Goal: Task Accomplishment & Management: Use online tool/utility

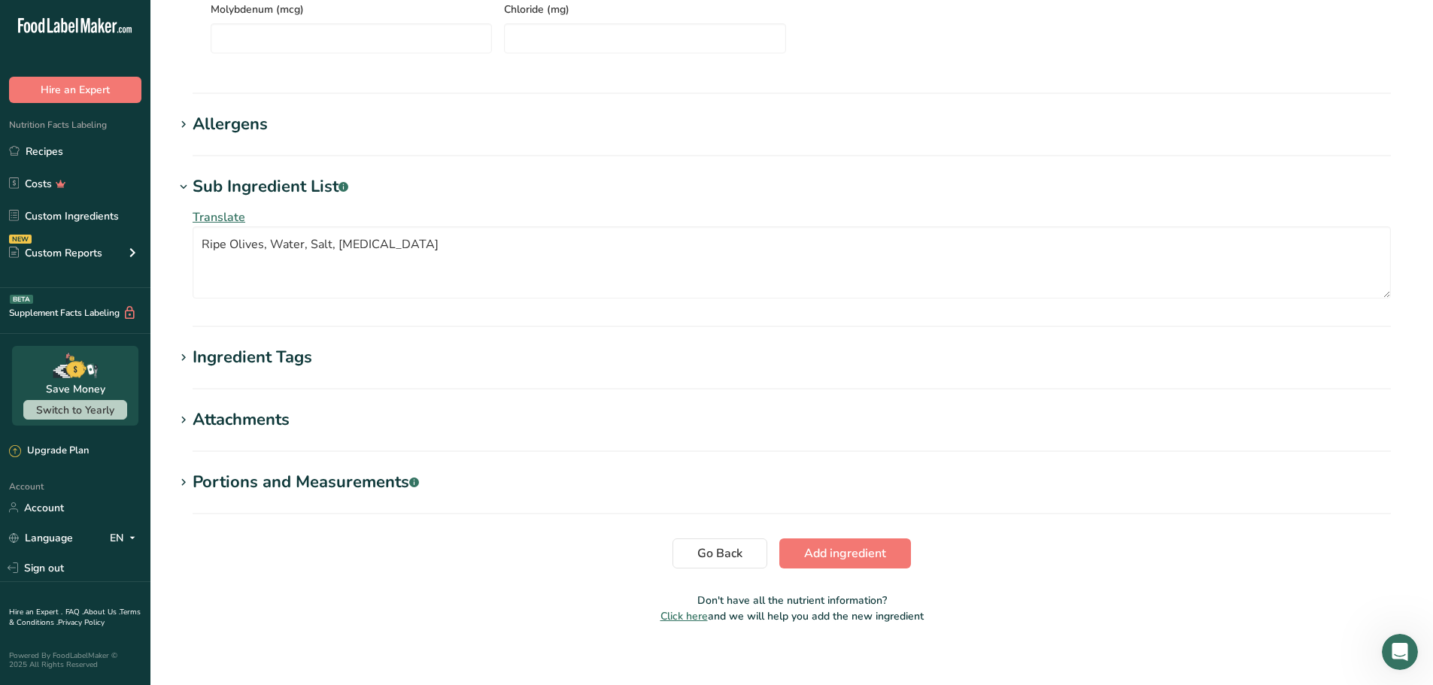
scroll to position [954, 0]
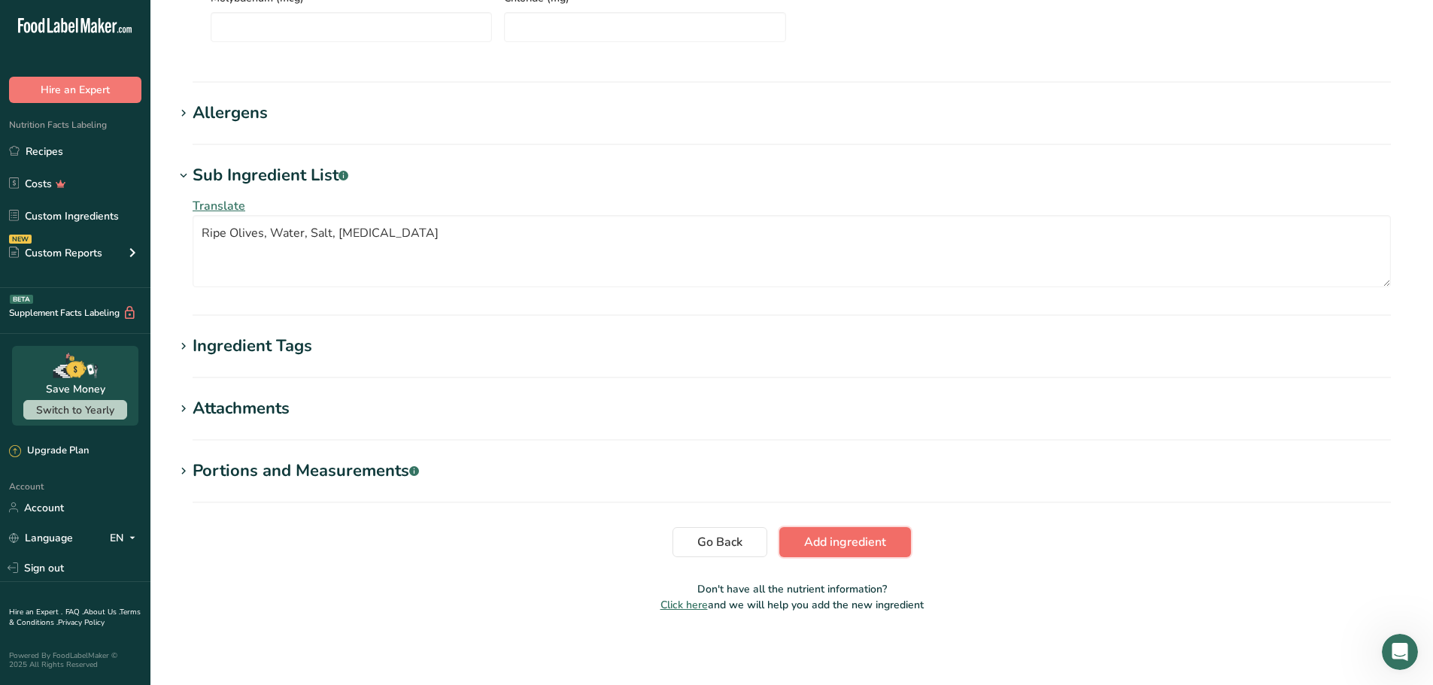
click at [860, 531] on button "Add ingredient" at bounding box center [845, 542] width 132 height 30
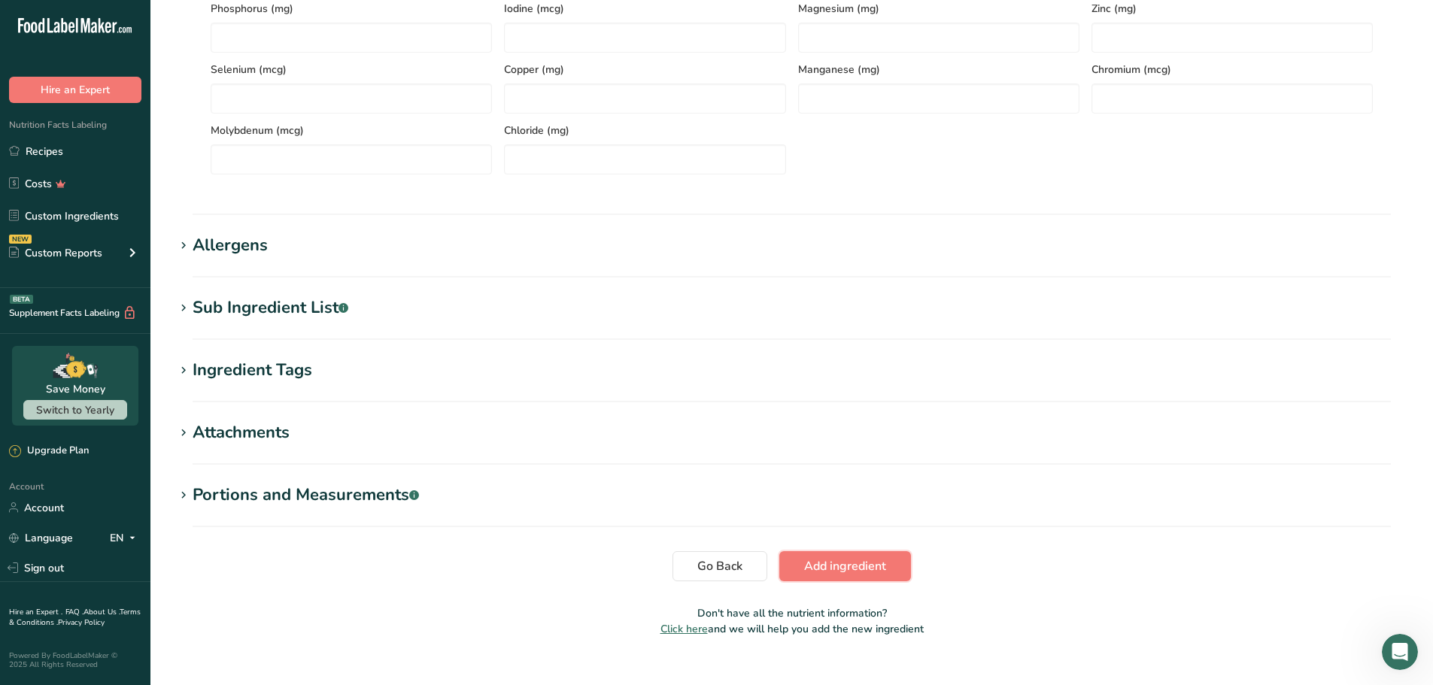
scroll to position [457, 0]
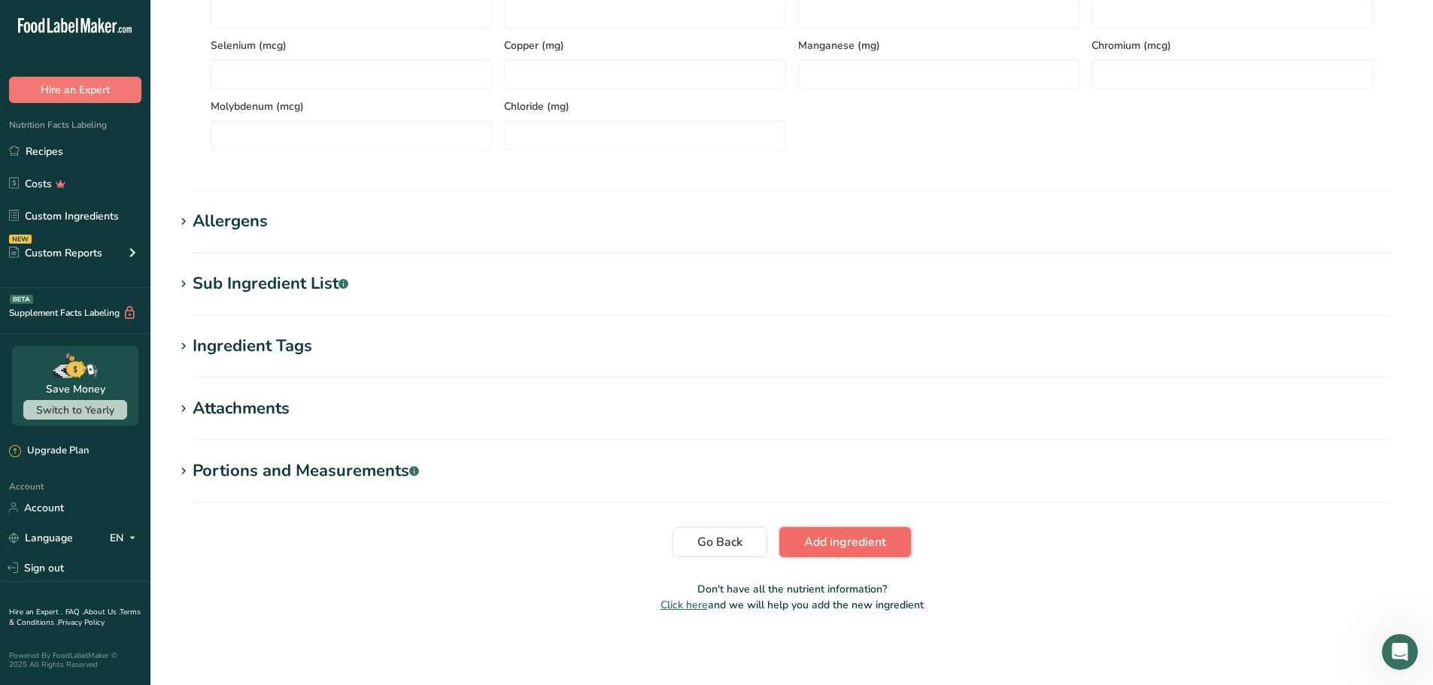
click at [849, 538] on span "Add ingredient" at bounding box center [845, 542] width 82 height 18
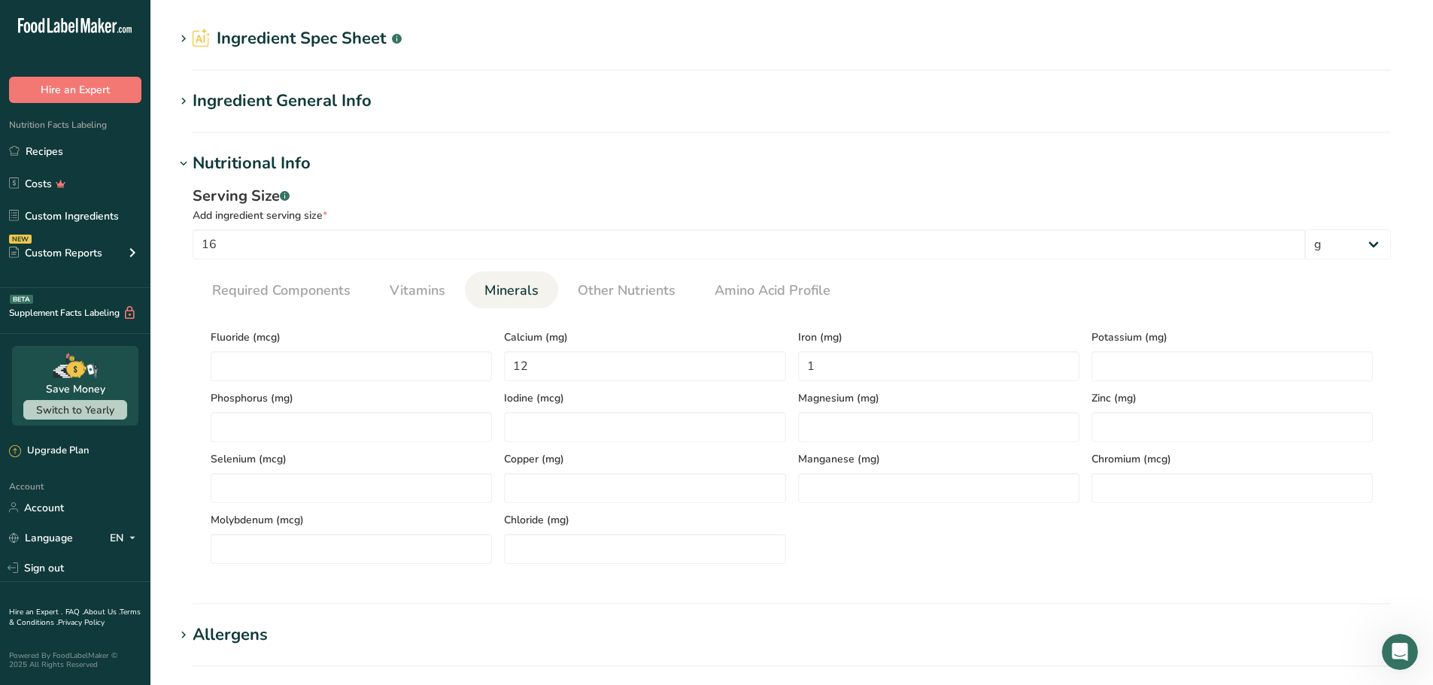
scroll to position [75, 0]
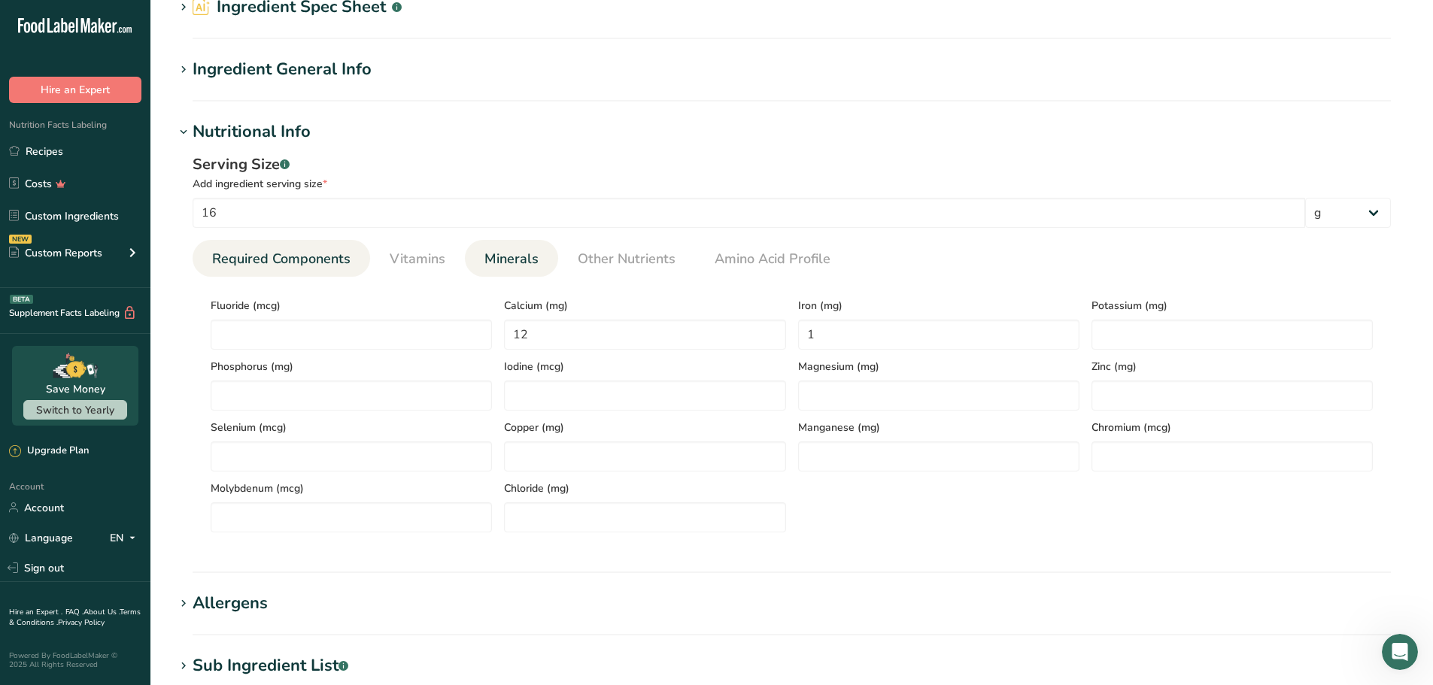
click at [293, 260] on span "Required Components" at bounding box center [281, 259] width 138 height 20
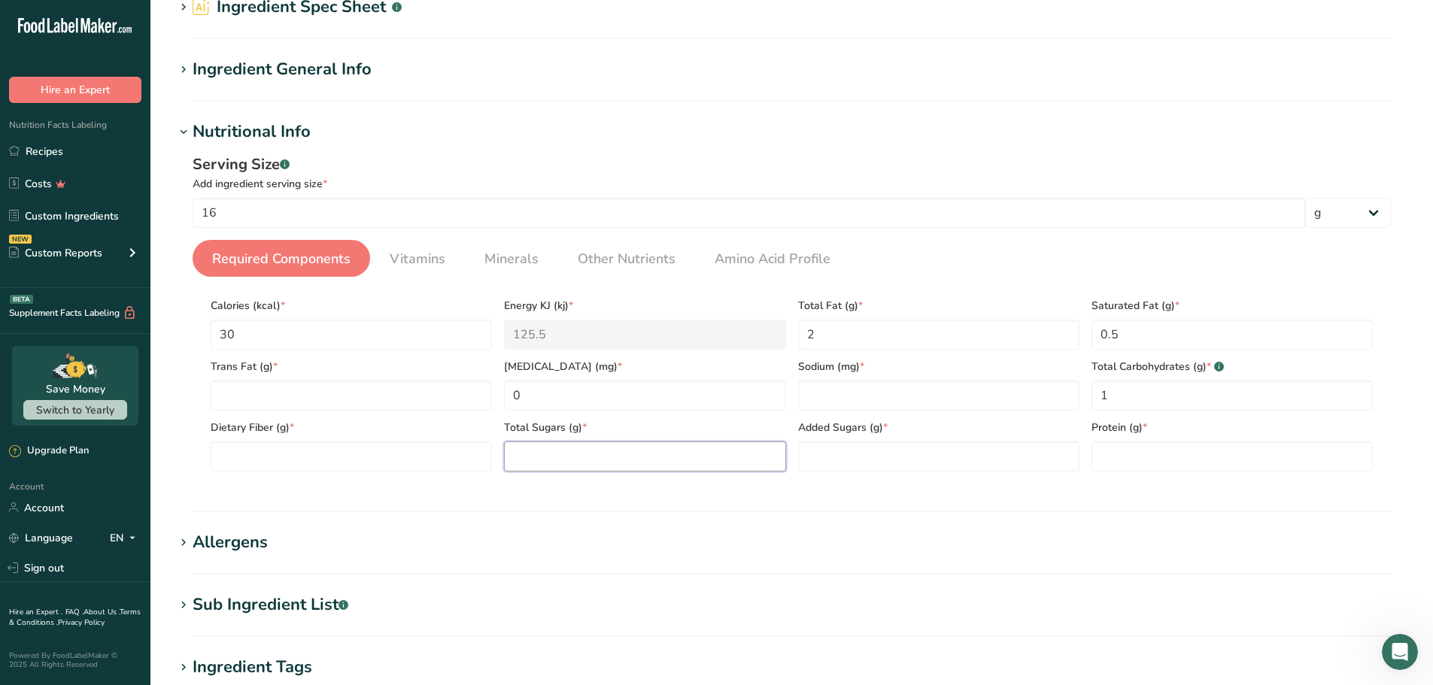
click at [564, 457] on Sugars "number" at bounding box center [644, 456] width 281 height 30
click at [511, 459] on Sugars "number" at bounding box center [644, 456] width 281 height 30
type Sugars "0"
click at [837, 462] on Sugars "number" at bounding box center [938, 456] width 281 height 30
type Sugars "0"
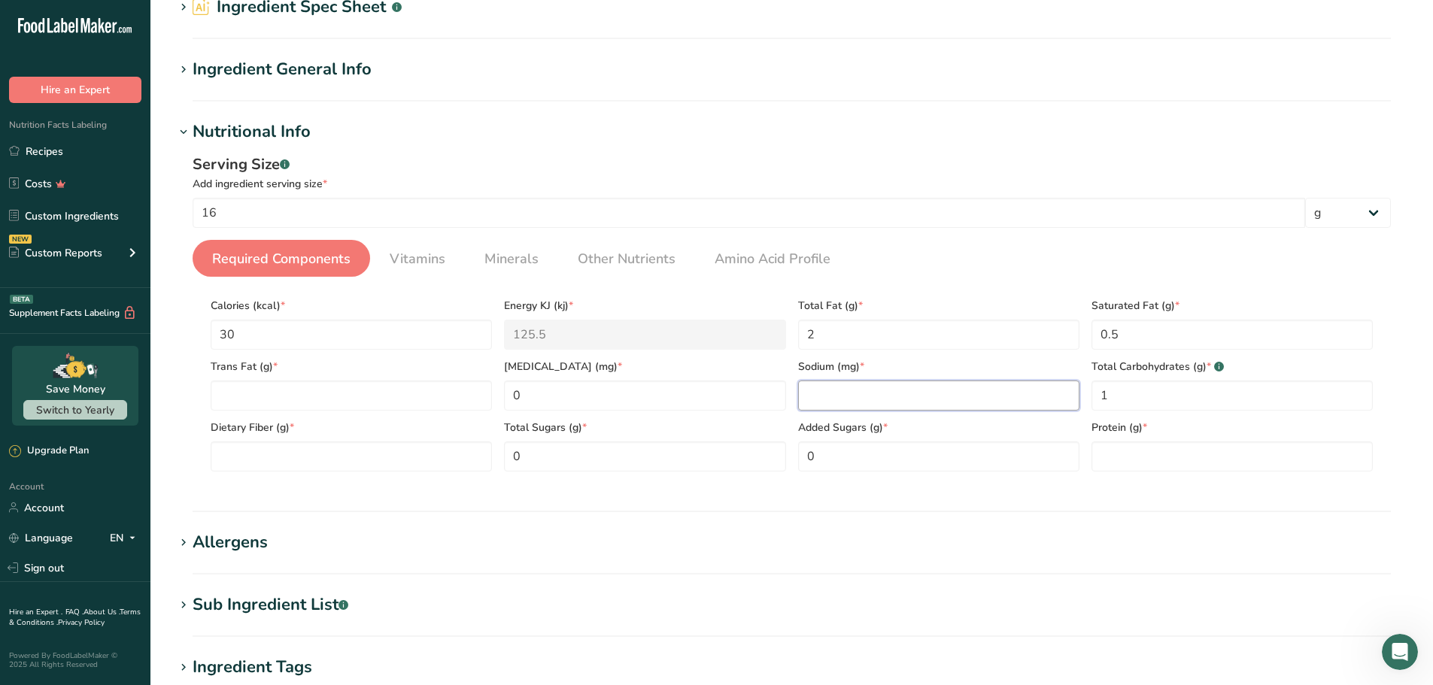
click at [825, 388] on input "number" at bounding box center [938, 396] width 281 height 30
type input "0"
click at [1121, 453] on input "number" at bounding box center [1231, 456] width 281 height 30
type input "0"
click at [1106, 485] on div "Serving Size .a-a{fill:#347362;}.b-a{fill:#fff;} Add ingredient serving size * …" at bounding box center [791, 318] width 1234 height 348
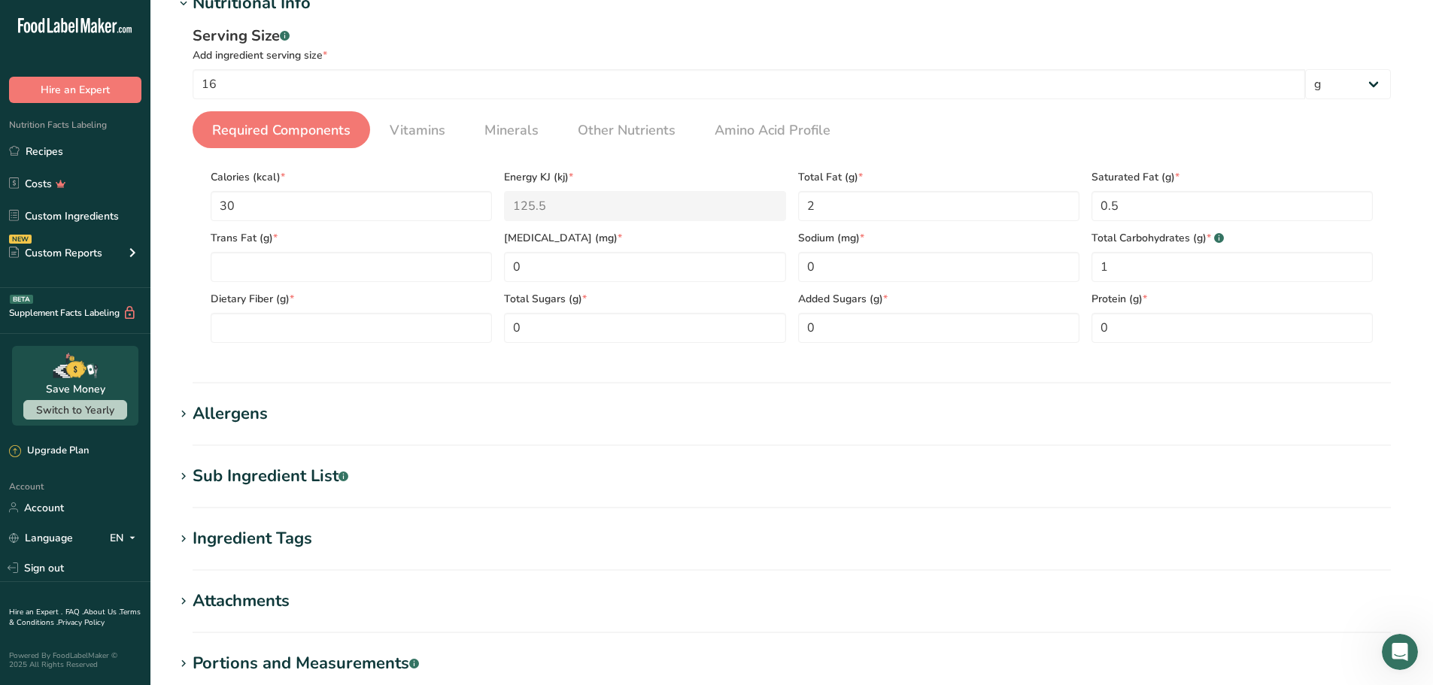
scroll to position [396, 0]
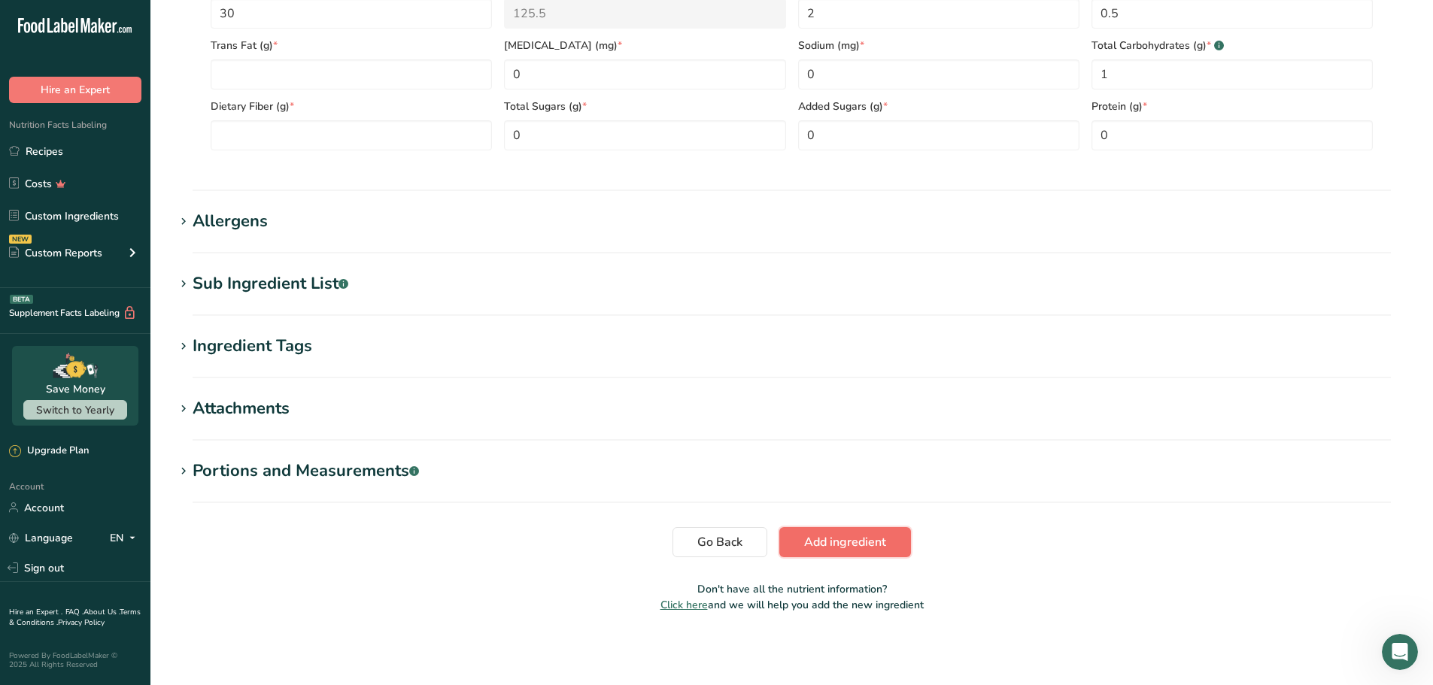
click at [866, 538] on span "Add ingredient" at bounding box center [845, 542] width 82 height 18
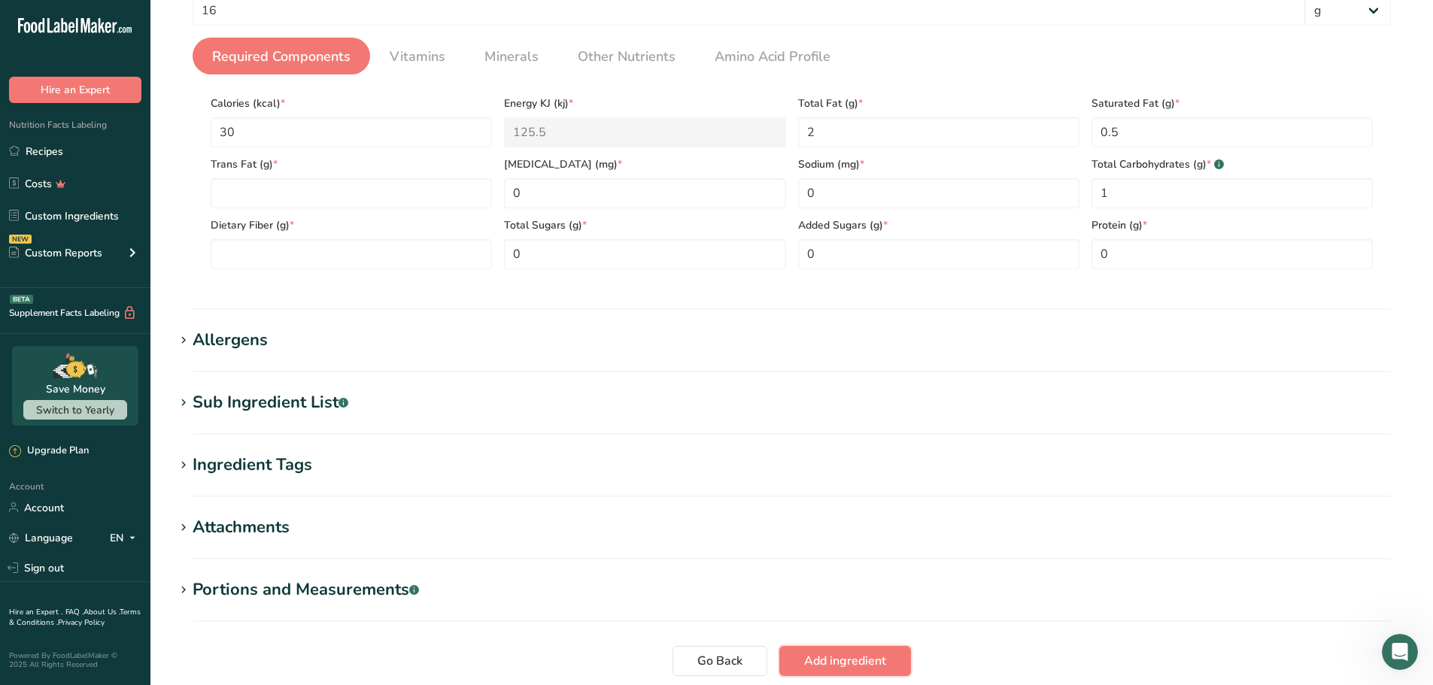
scroll to position [195, 0]
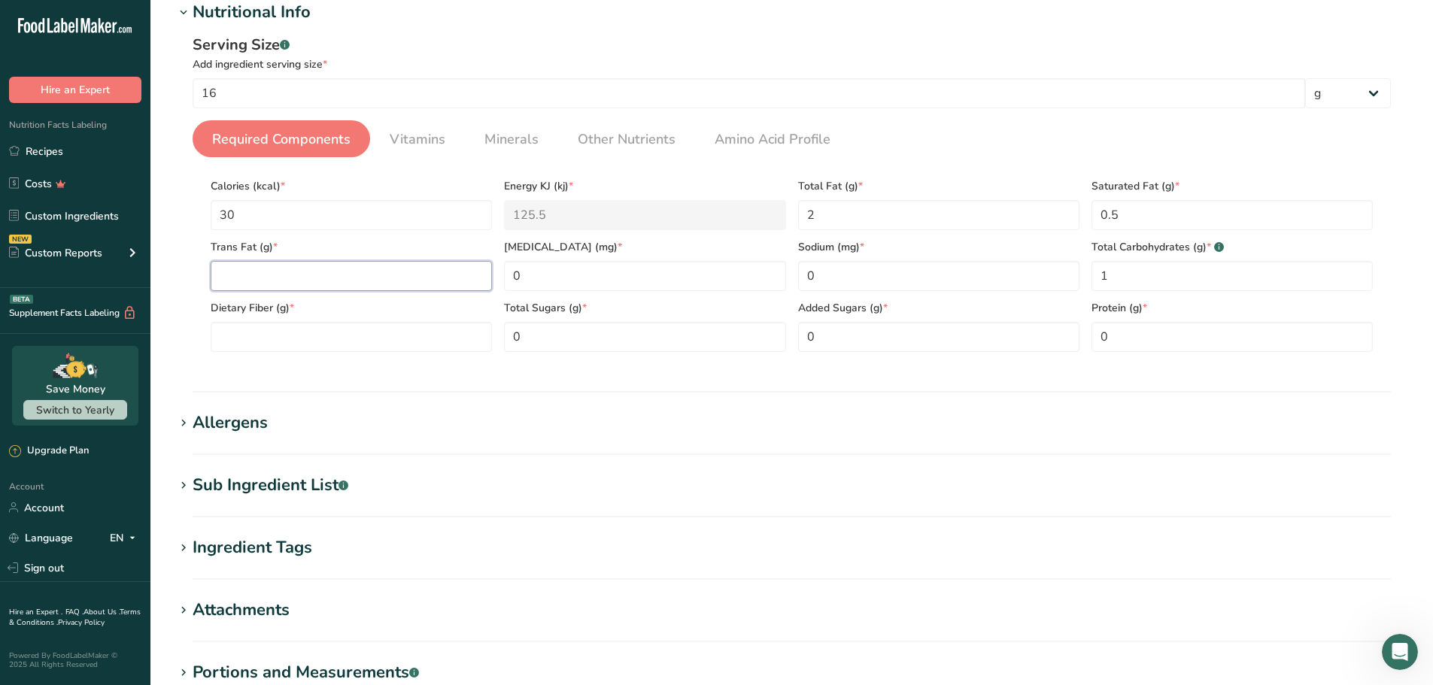
click at [256, 269] on Fat "number" at bounding box center [351, 276] width 281 height 30
type Fat "0"
click at [261, 341] on Fiber "number" at bounding box center [351, 337] width 281 height 30
type Fiber "0"
click at [490, 365] on div "Serving Size .a-a{fill:#347362;}.b-a{fill:#fff;} Add ingredient serving size * …" at bounding box center [791, 199] width 1234 height 348
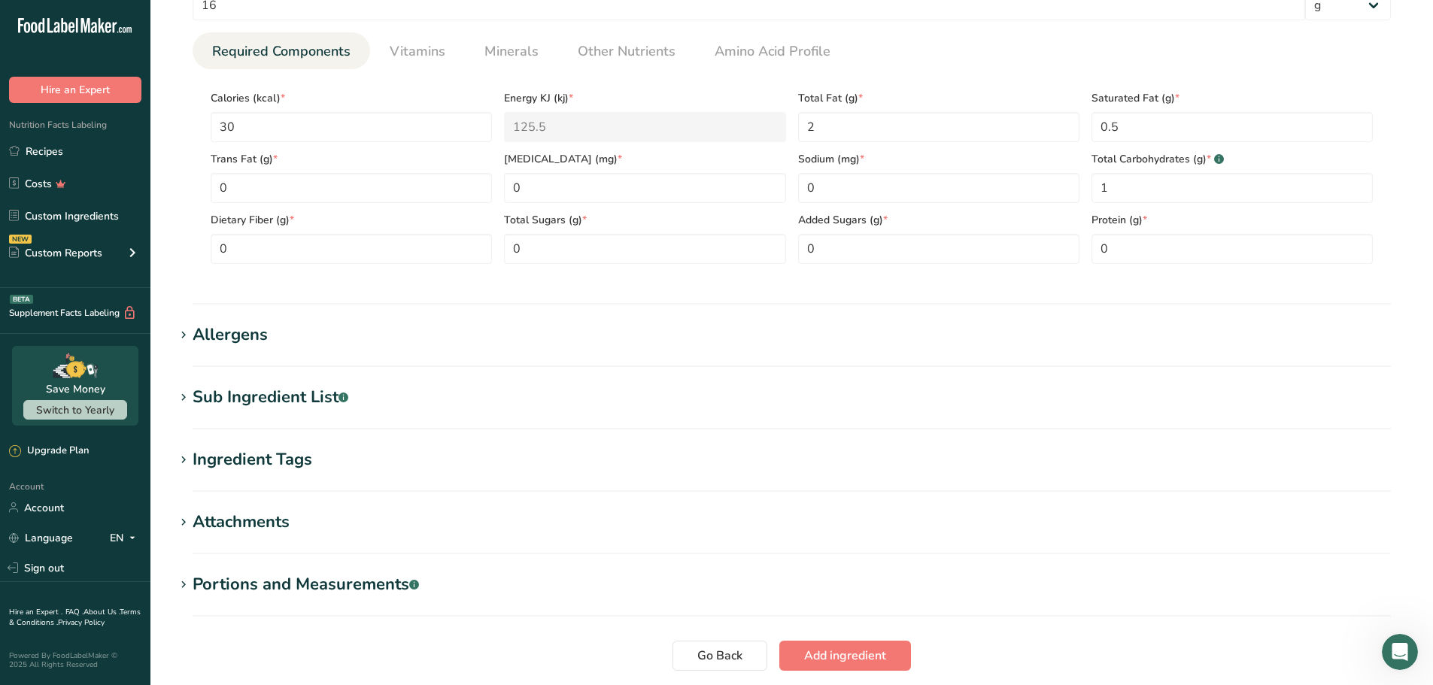
scroll to position [396, 0]
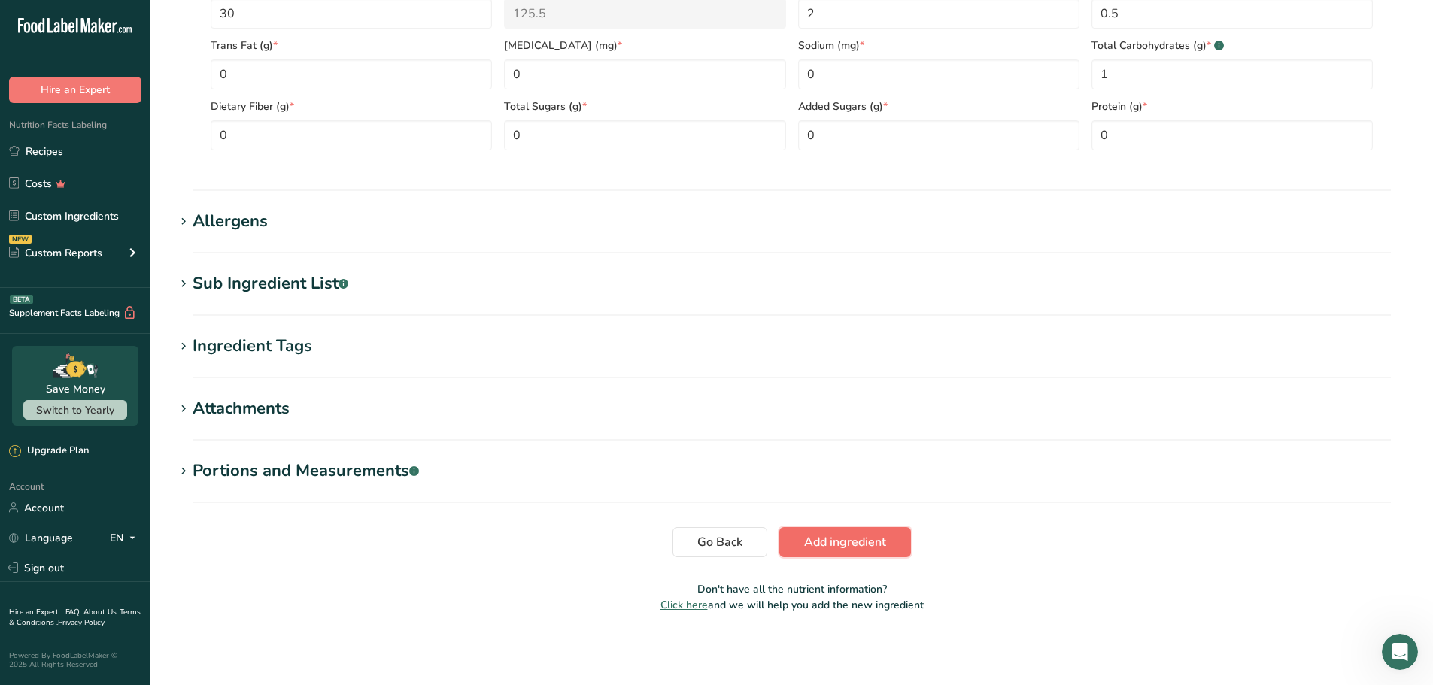
click at [820, 537] on span "Add ingredient" at bounding box center [845, 542] width 82 height 18
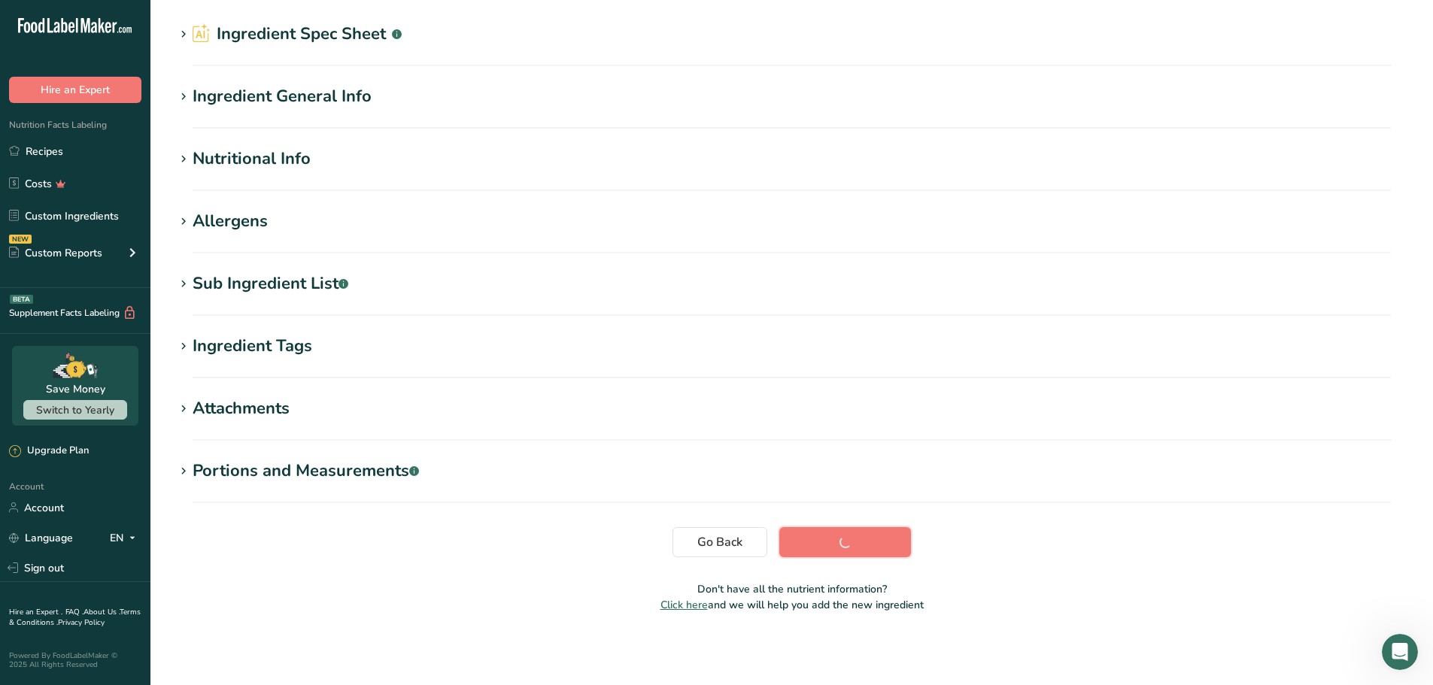
scroll to position [48, 0]
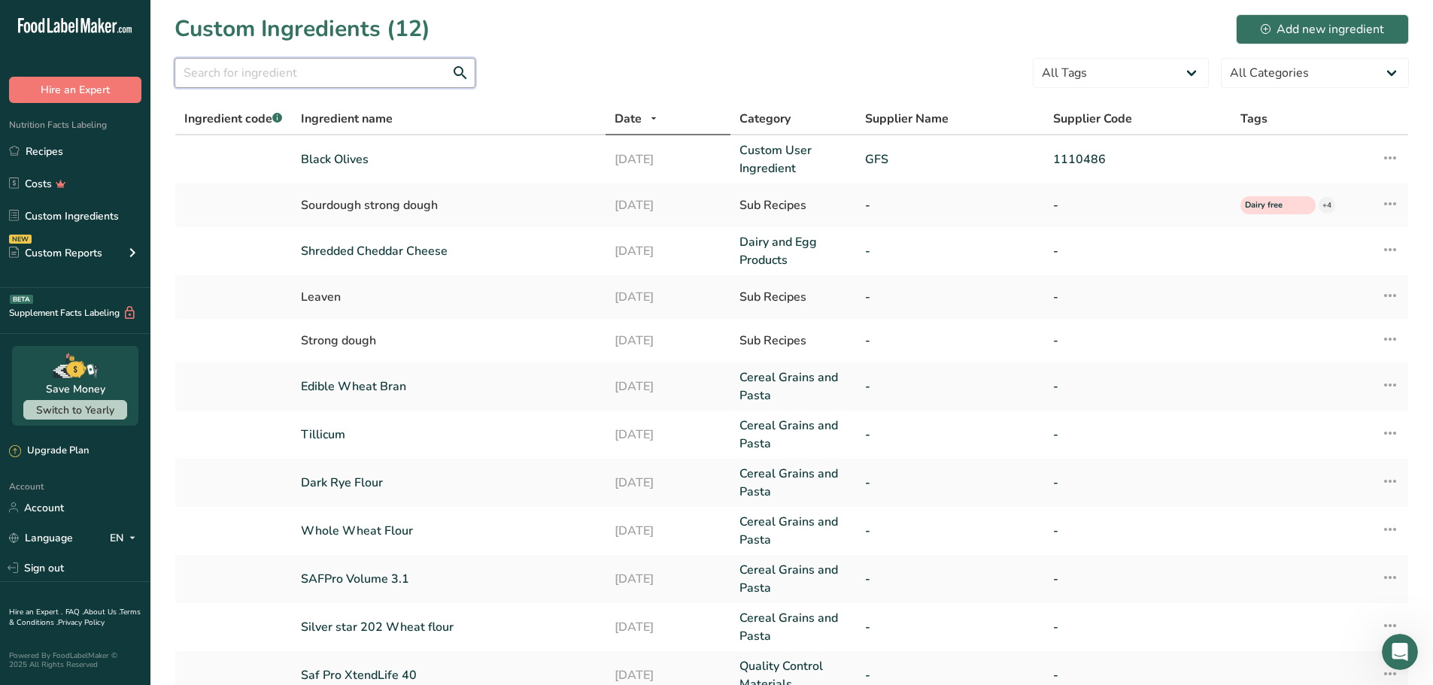
click at [303, 74] on input "text" at bounding box center [324, 73] width 301 height 30
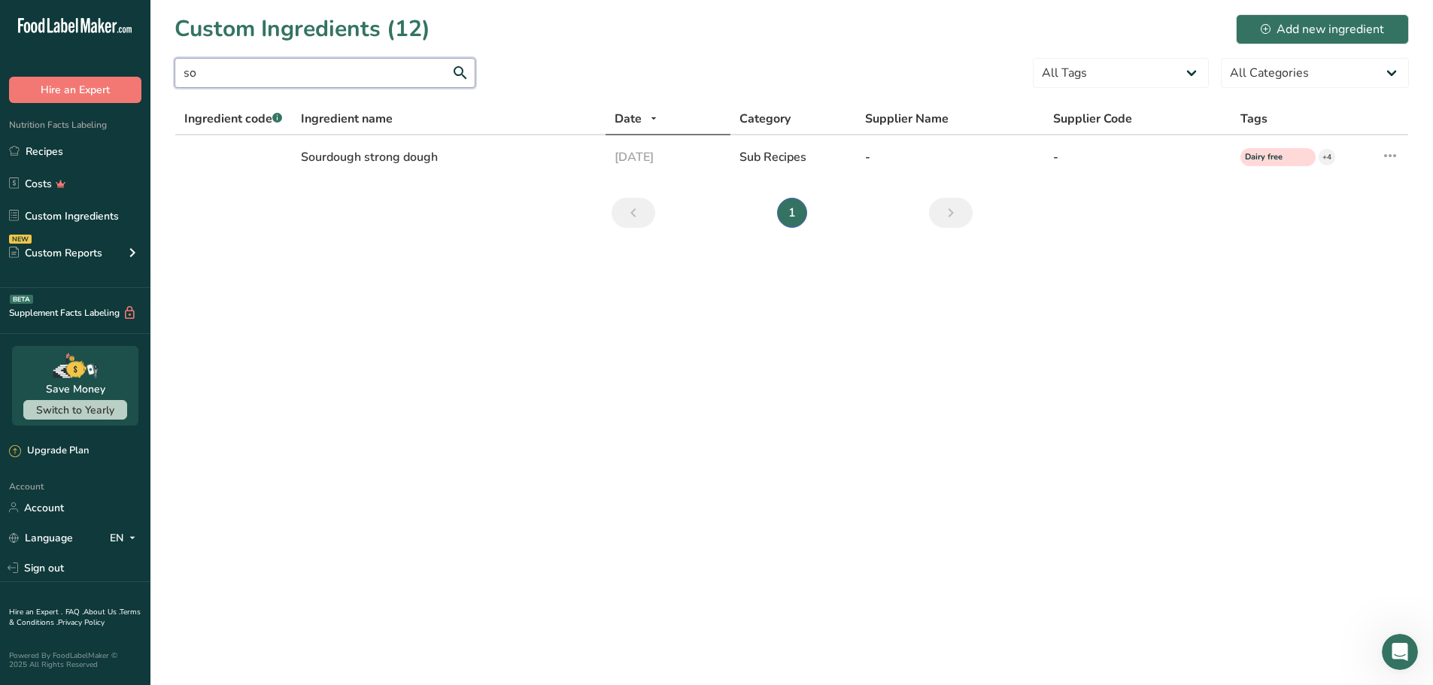
type input "s"
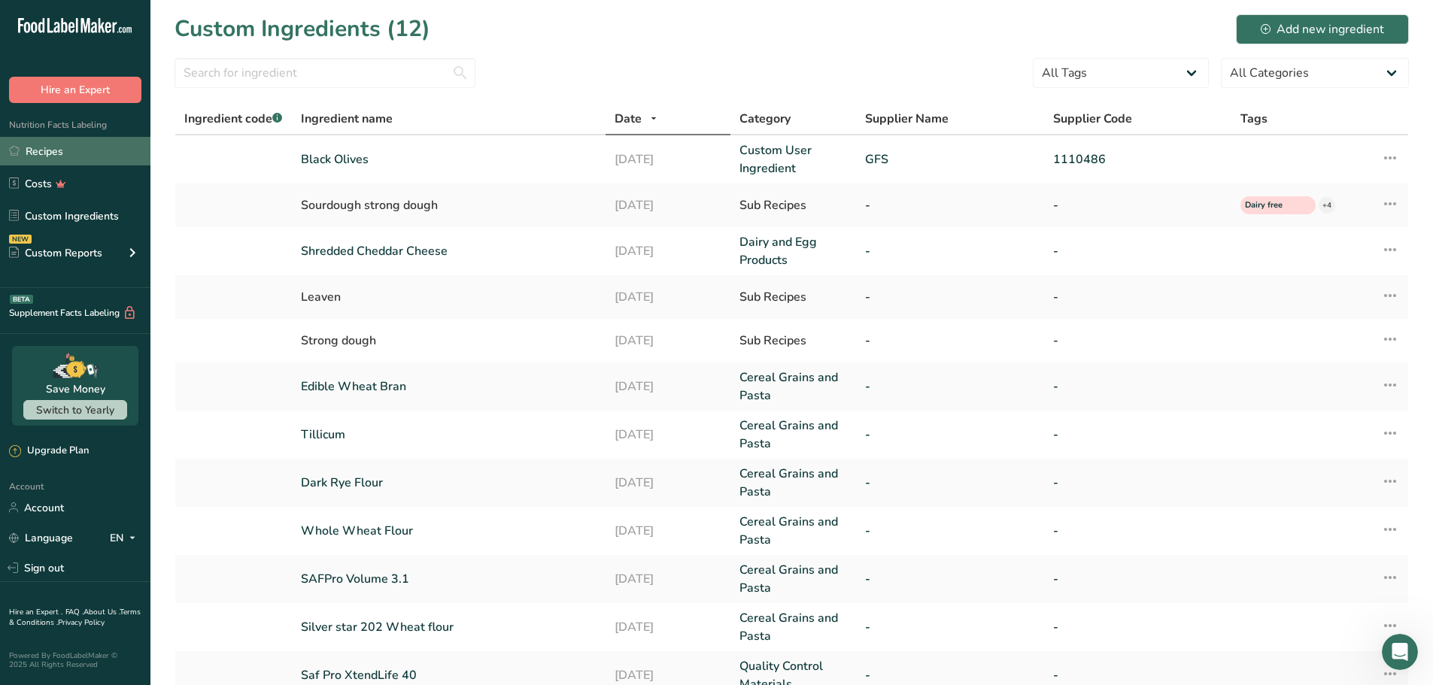
click at [62, 148] on link "Recipes" at bounding box center [75, 151] width 150 height 29
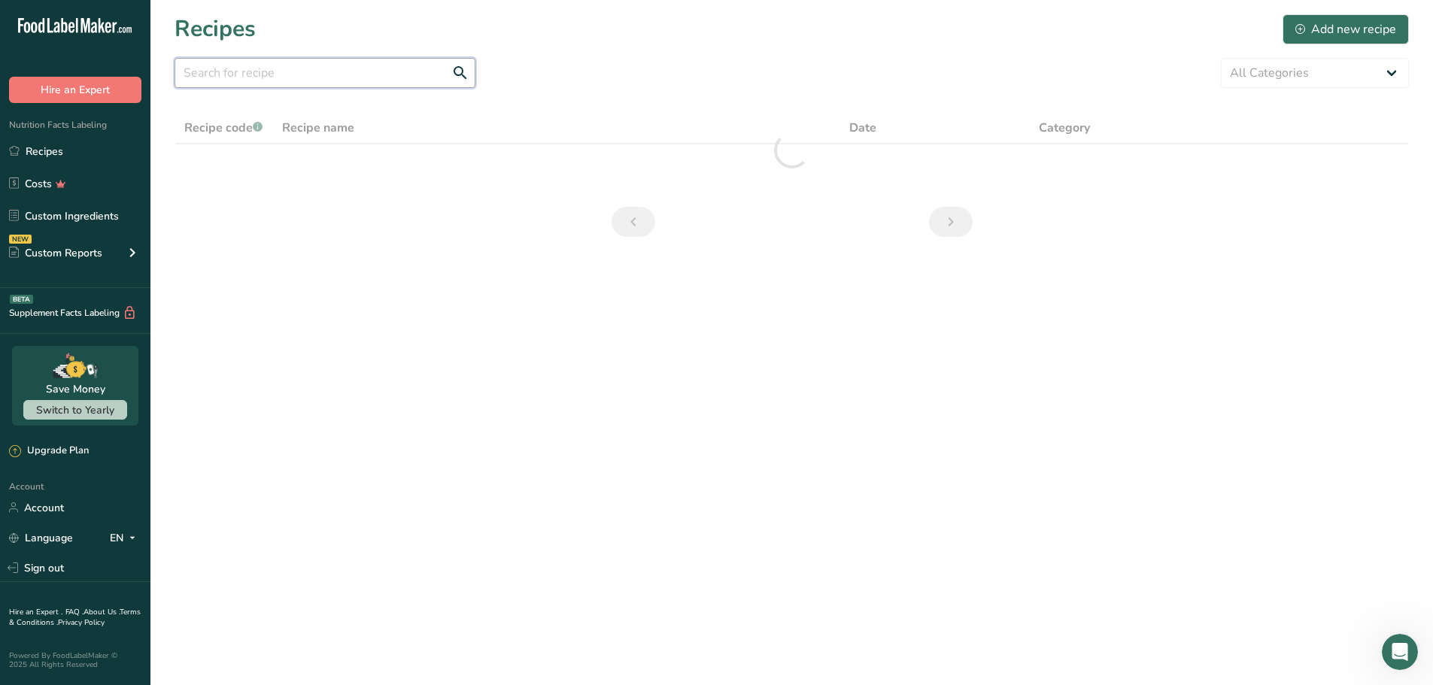
click at [205, 72] on input "text" at bounding box center [324, 73] width 301 height 30
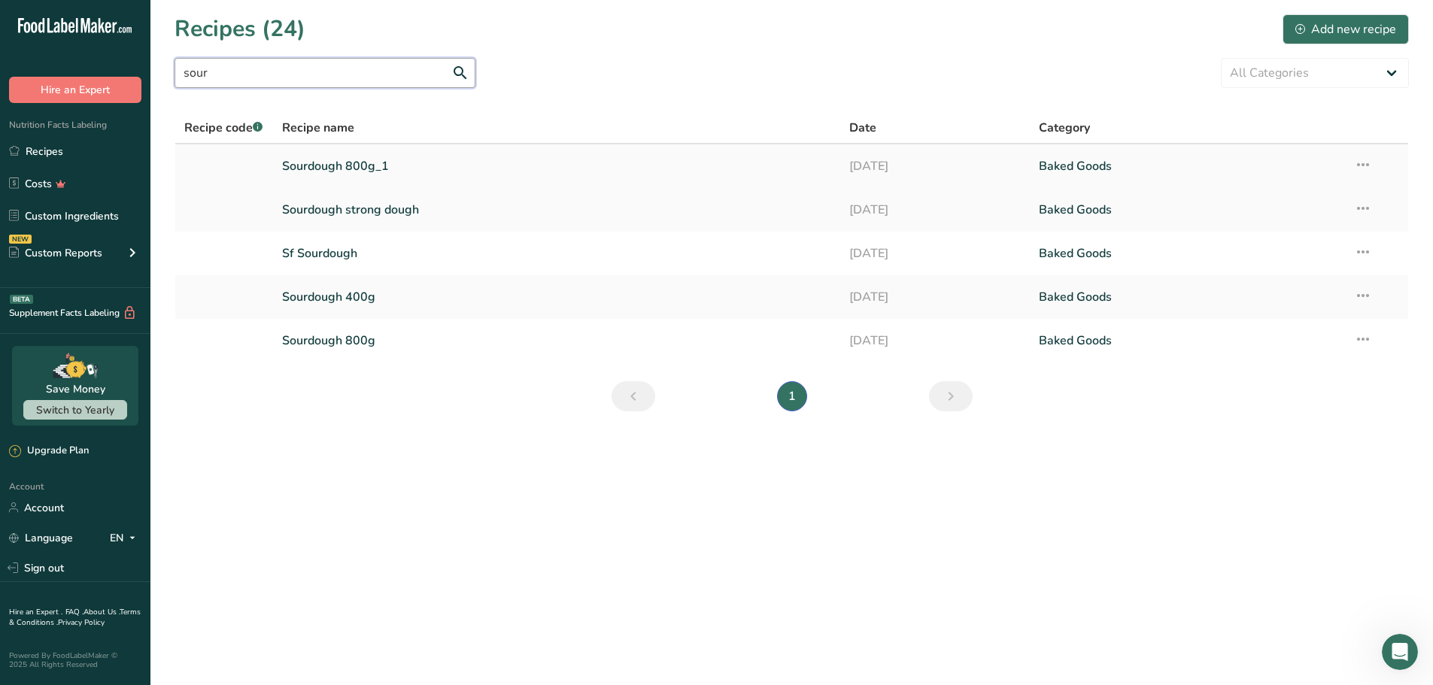
type input "sour"
click at [337, 159] on link "Sourdough 800g_1" at bounding box center [557, 166] width 550 height 32
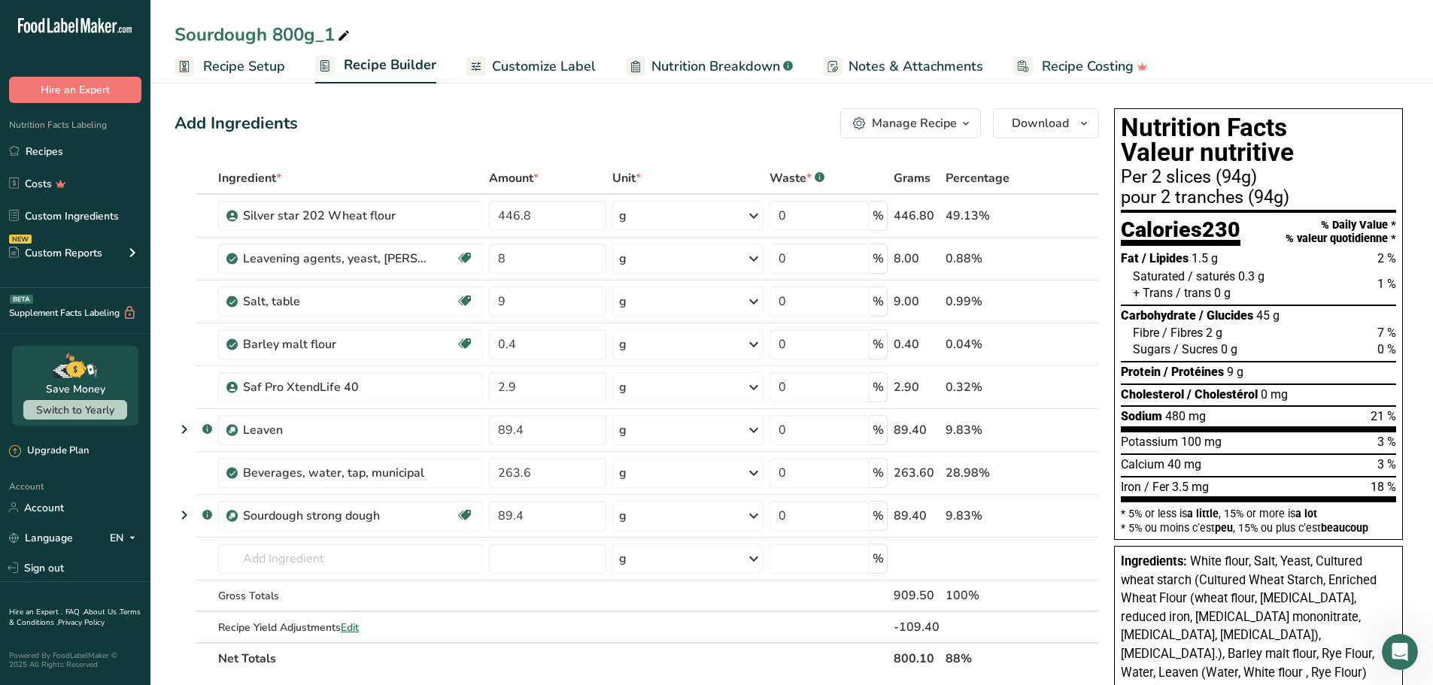
click at [293, 35] on div "Sourdough 800g_1" at bounding box center [263, 34] width 178 height 27
drag, startPoint x: 335, startPoint y: 35, endPoint x: 274, endPoint y: 30, distance: 60.4
click at [274, 30] on input "Sourdough 800g_1" at bounding box center [791, 34] width 1234 height 27
type input "Sourdough Olive Bread"
click at [456, 102] on div "Add Ingredients Manage Recipe Delete Recipe Duplicate Recipe Scale Recipe Save …" at bounding box center [640, 654] width 933 height 1105
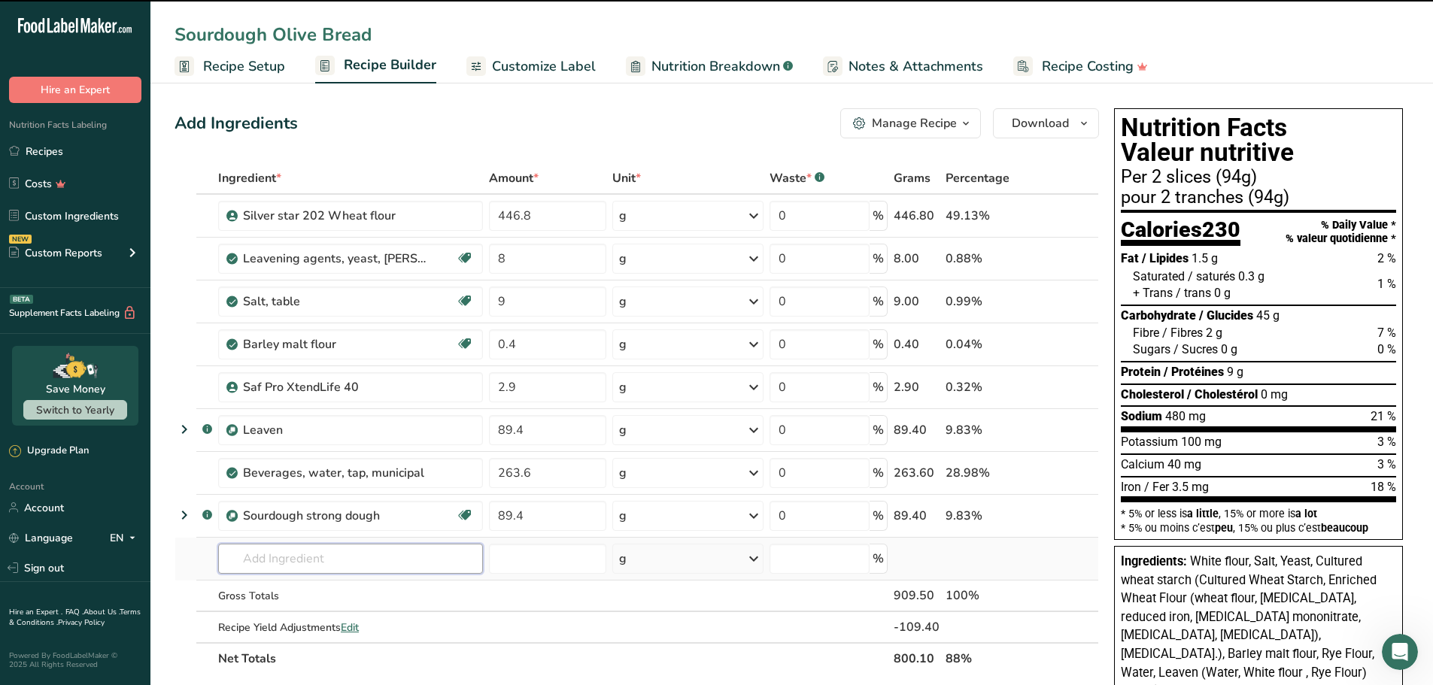
click at [253, 557] on input "text" at bounding box center [350, 559] width 265 height 30
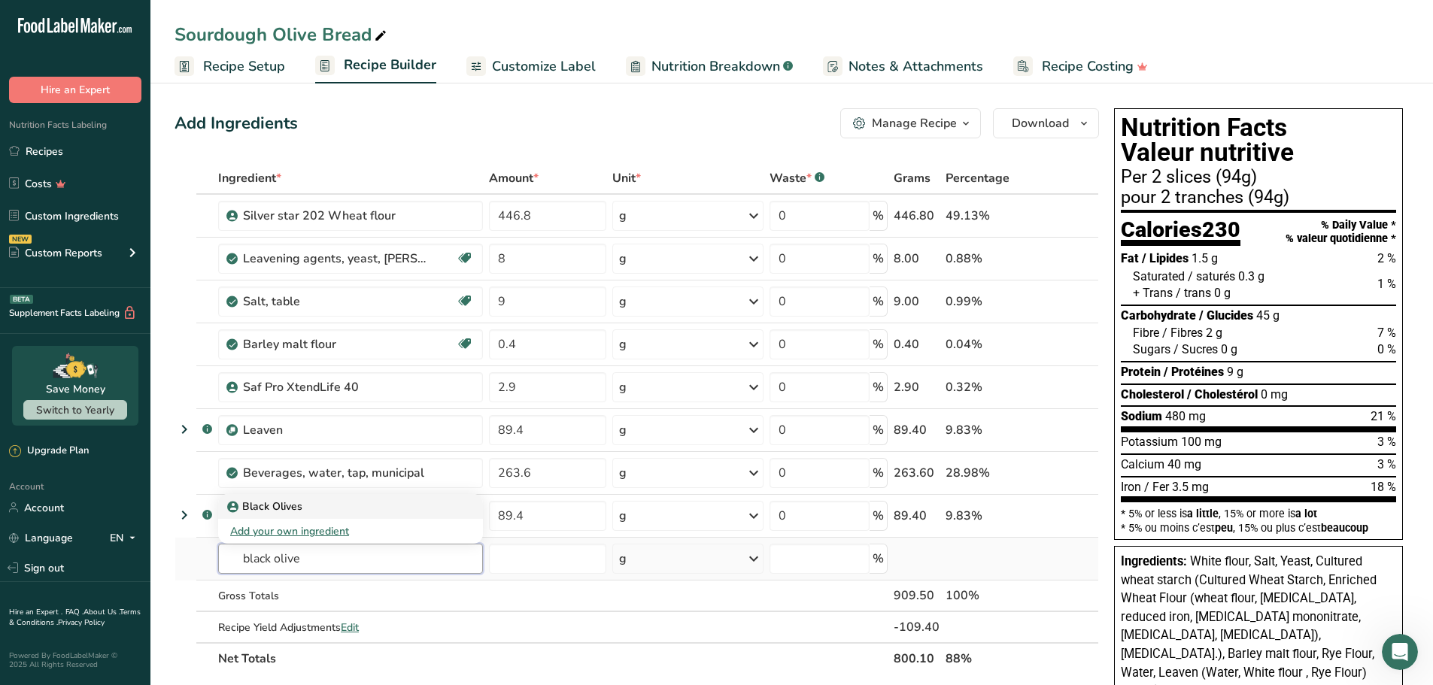
type input "black olive"
click at [268, 502] on p "Black Olives" at bounding box center [266, 507] width 72 height 16
type input "Black Olives"
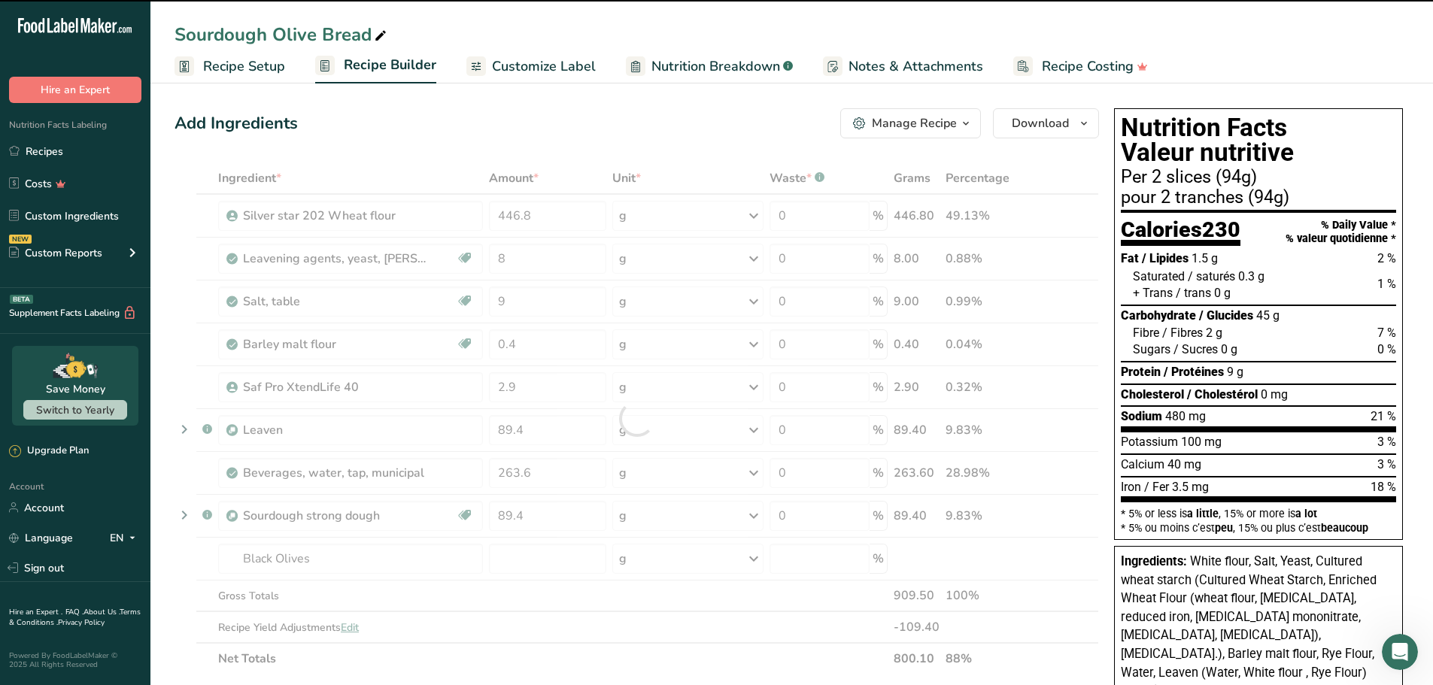
type input "0"
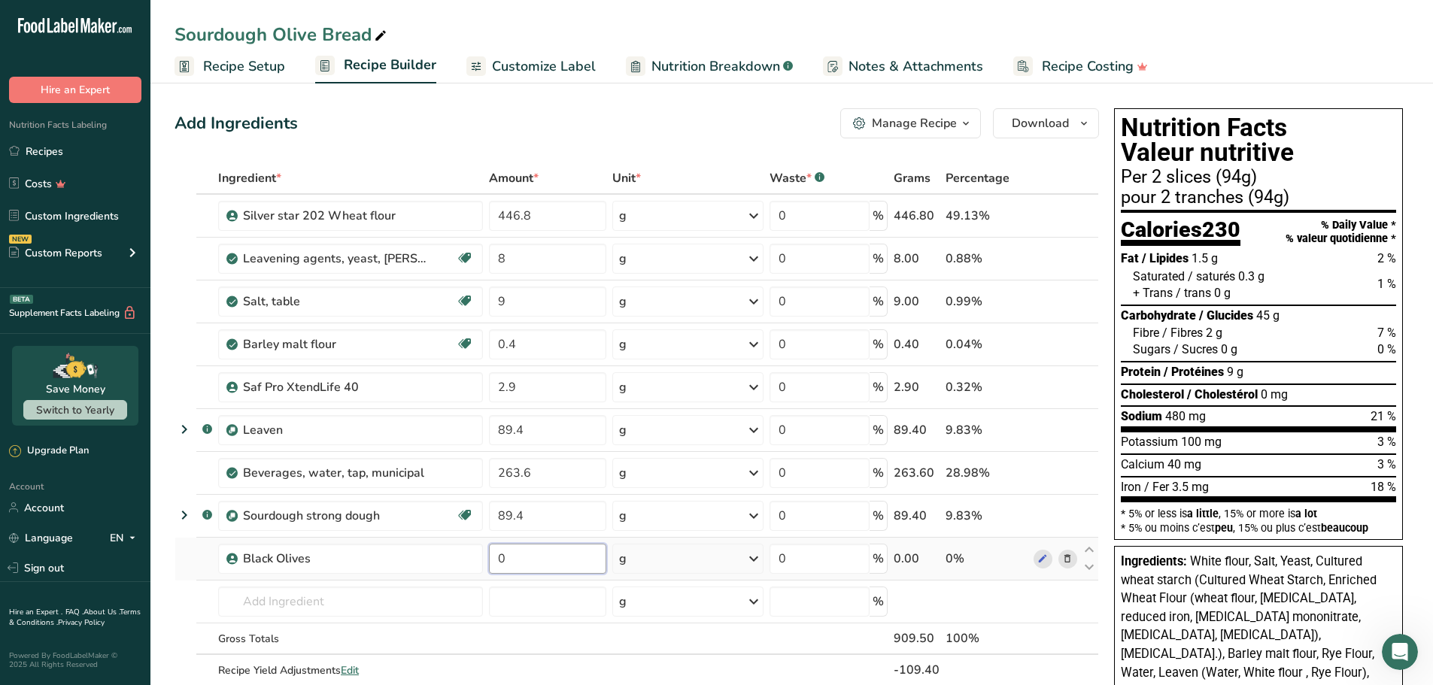
drag, startPoint x: 514, startPoint y: 561, endPoint x: 493, endPoint y: 560, distance: 20.4
click at [493, 560] on input "0" at bounding box center [547, 559] width 117 height 30
type input "50"
click at [165, 608] on section "Add Ingredients Manage Recipe Delete Recipe Duplicate Recipe Scale Recipe Save …" at bounding box center [791, 676] width 1282 height 1196
